Goal: Transaction & Acquisition: Purchase product/service

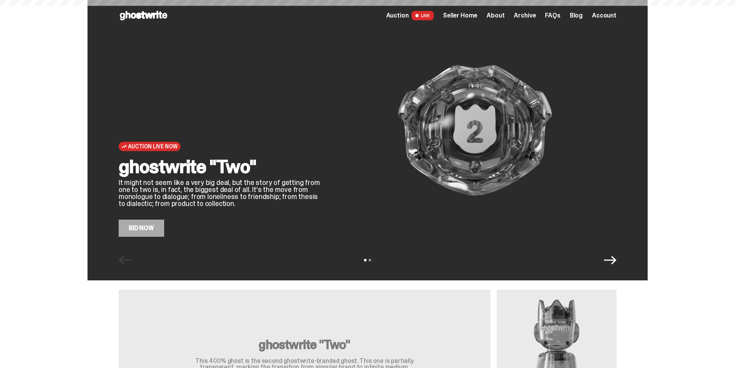
click at [402, 19] on span "Auction" at bounding box center [397, 15] width 23 height 6
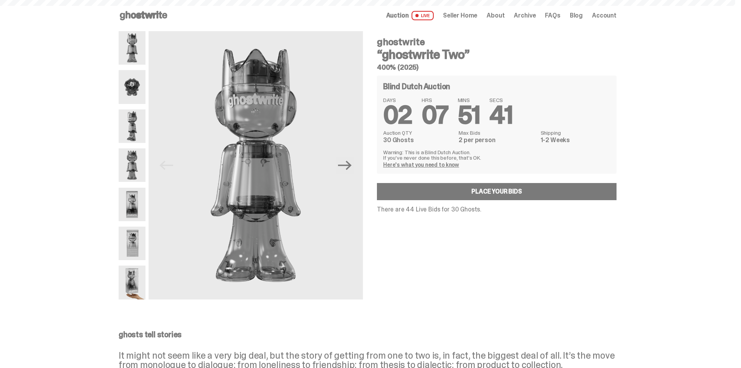
click at [472, 19] on span "Seller Home" at bounding box center [460, 15] width 34 height 6
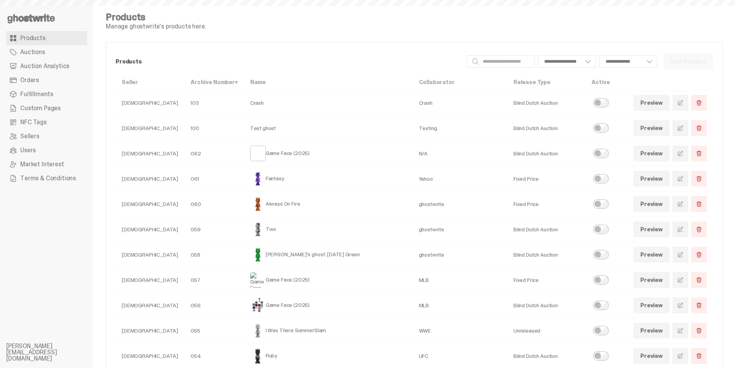
select select
click at [58, 54] on link "Auctions" at bounding box center [46, 52] width 81 height 14
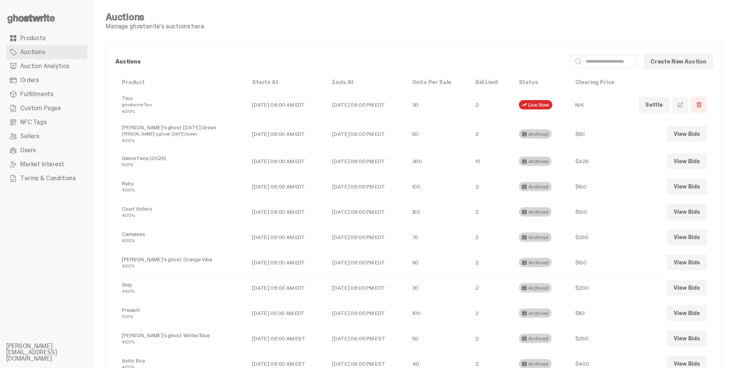
click at [60, 69] on span "Auction Analytics" at bounding box center [44, 66] width 49 height 6
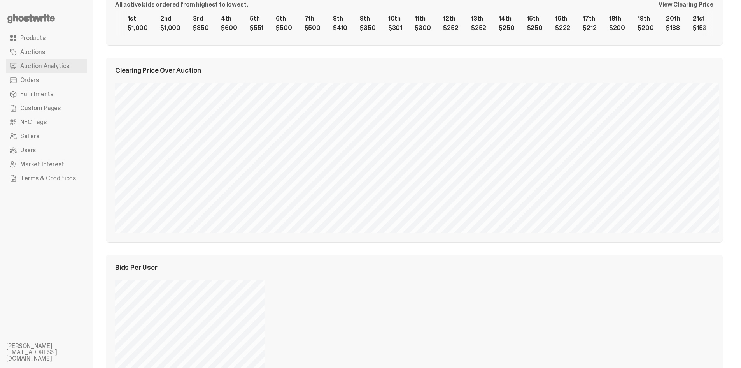
scroll to position [39, 0]
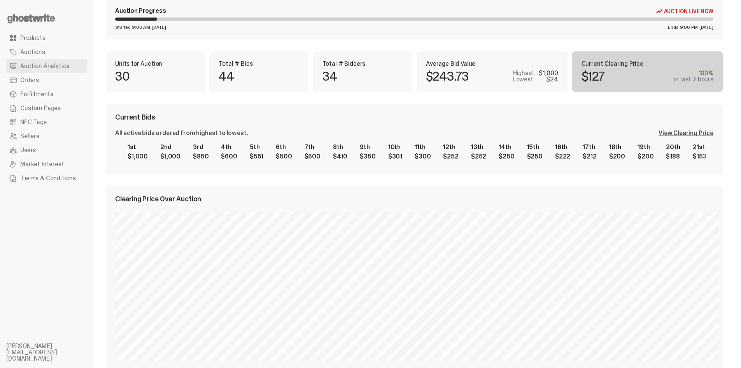
click at [33, 16] on use at bounding box center [30, 18] width 47 height 9
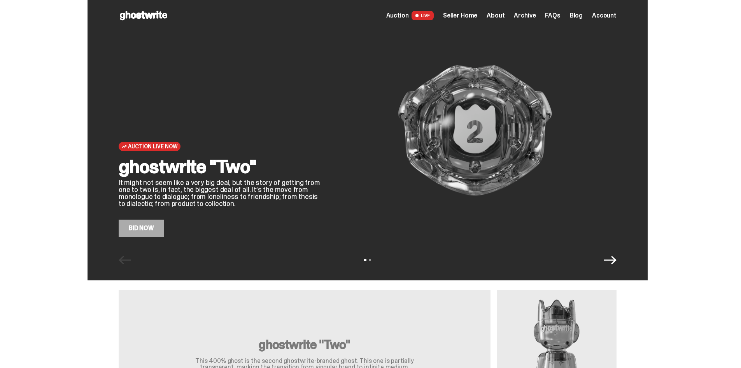
click at [415, 136] on img at bounding box center [474, 130] width 283 height 212
click at [140, 231] on link "Bid Now" at bounding box center [142, 227] width 46 height 17
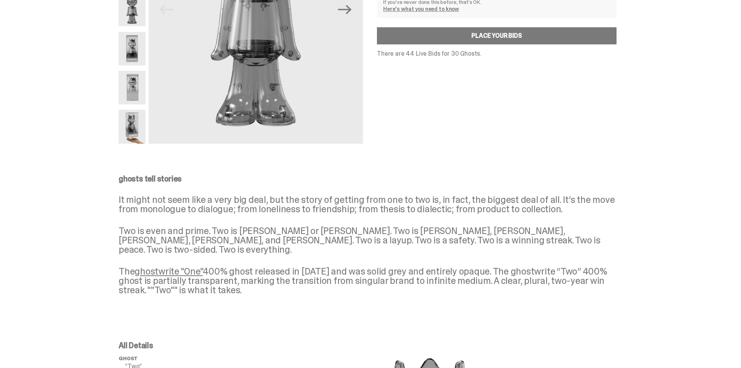
scroll to position [194, 0]
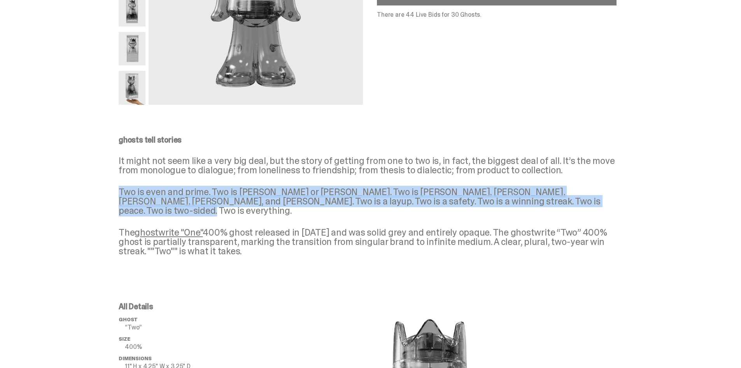
drag, startPoint x: 568, startPoint y: 202, endPoint x: 120, endPoint y: 192, distance: 447.8
click at [120, 192] on div "ghosts tell stories It might not seem like a very big deal, but the story of ge…" at bounding box center [367, 201] width 735 height 163
copy p "Two is even and prime. Two is [PERSON_NAME] or [PERSON_NAME]. Two is [PERSON_NA…"
